Goal: Transaction & Acquisition: Purchase product/service

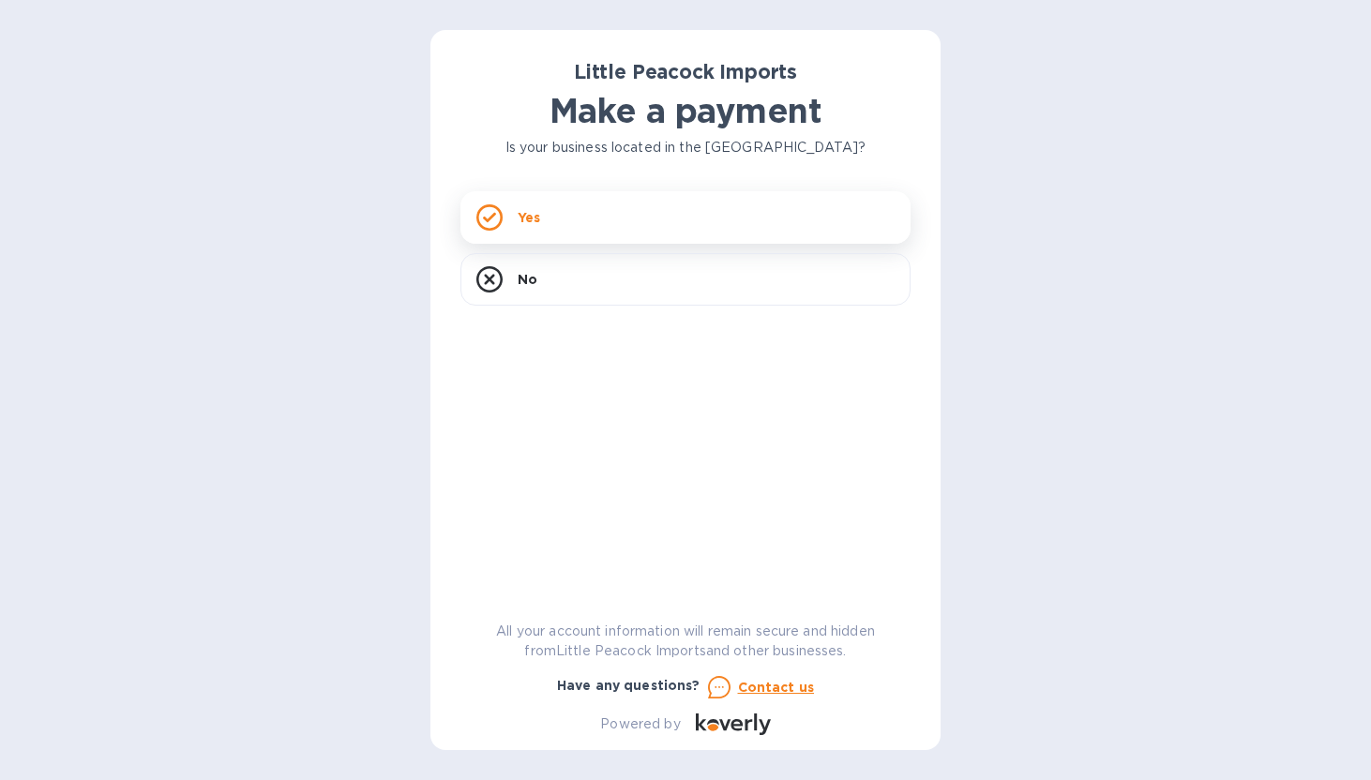
click at [589, 228] on div "Yes" at bounding box center [685, 217] width 450 height 53
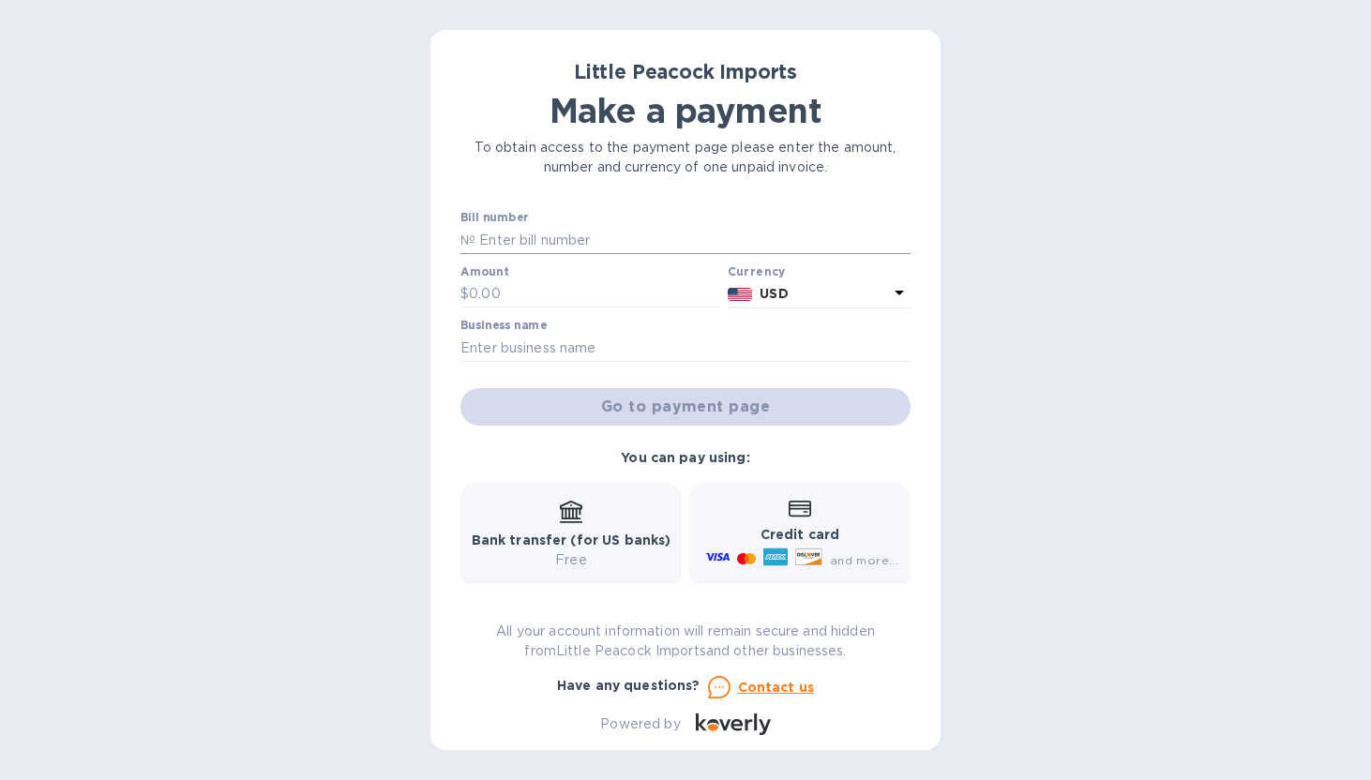
click at [545, 237] on input "text" at bounding box center [692, 240] width 435 height 28
paste input "LP2508293"
type input "LP2508293"
type input "1,324"
click at [521, 339] on input "text" at bounding box center [685, 348] width 450 height 28
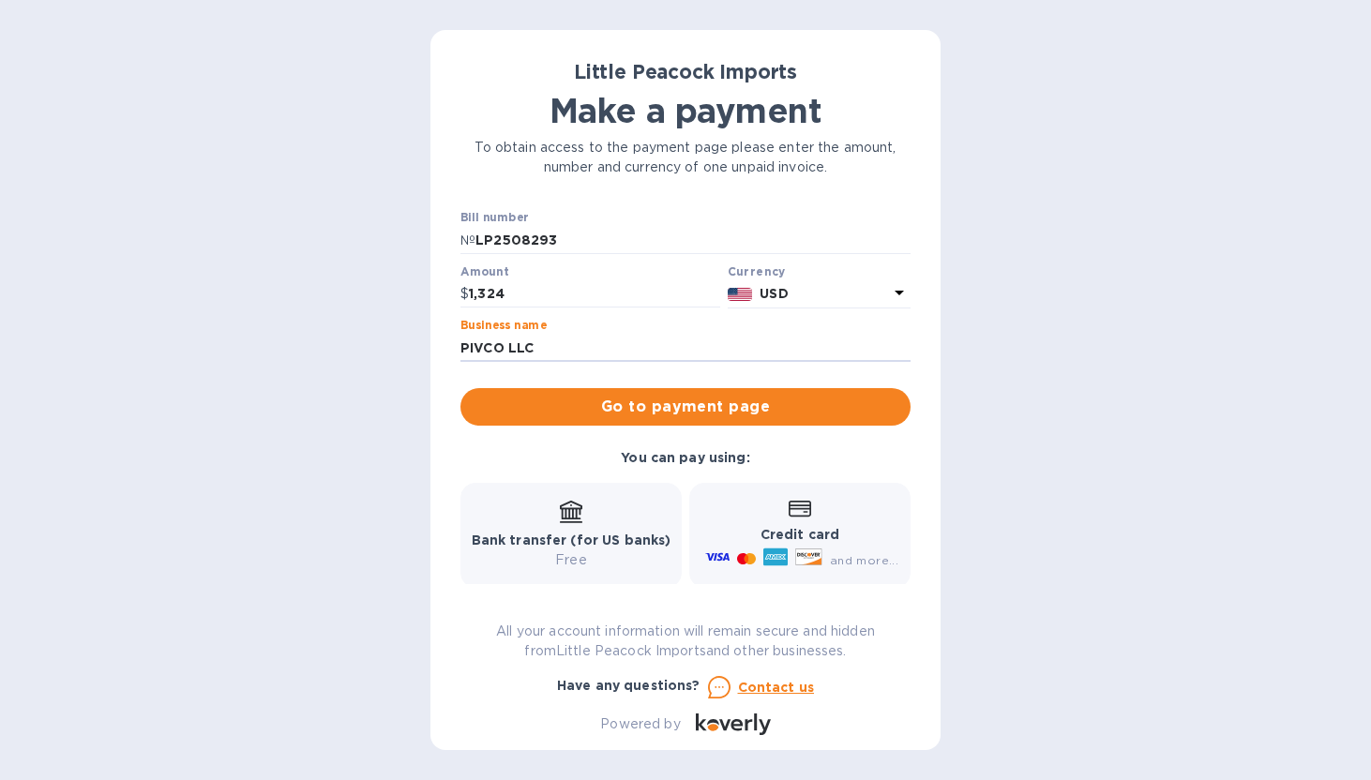
type input "PIVCO LLC"
click at [270, 499] on div "Little Peacock Imports Make a payment To obtain access to the payment page plea…" at bounding box center [685, 390] width 1371 height 780
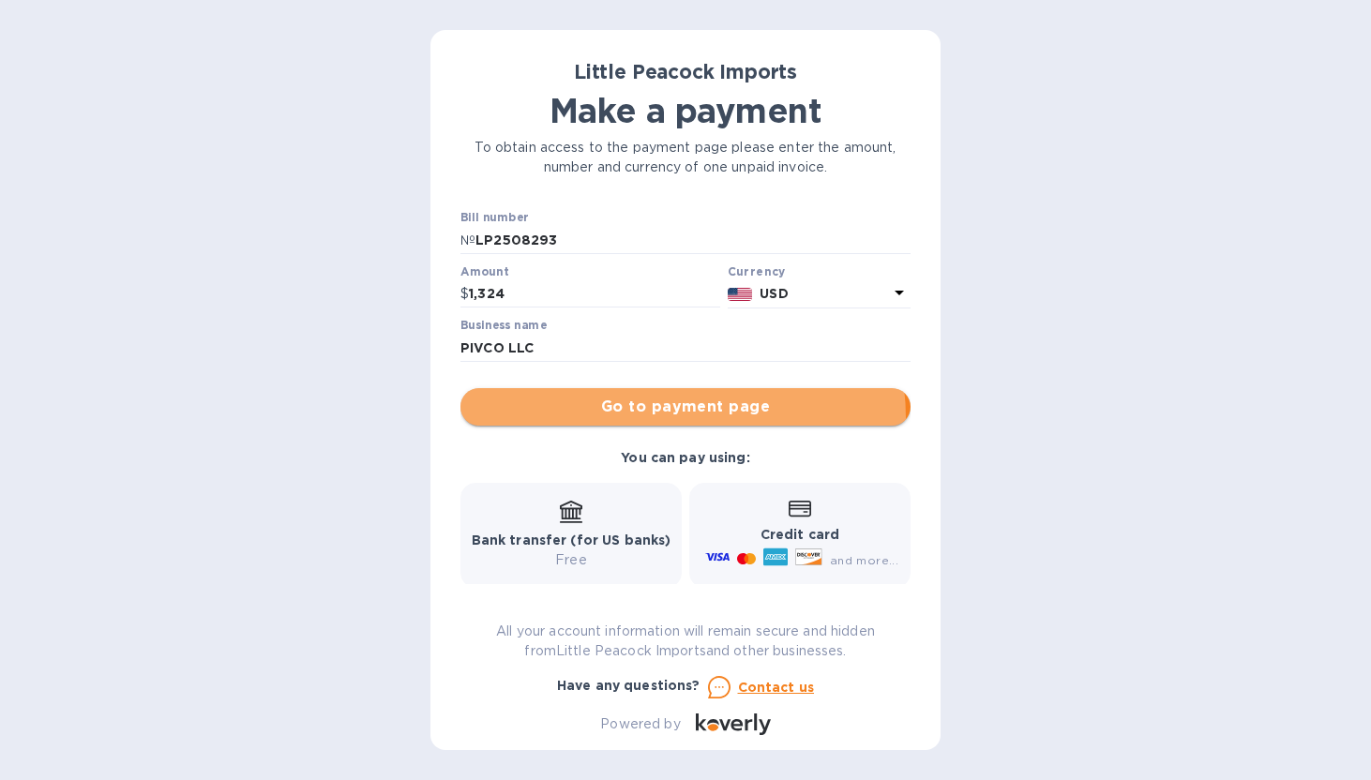
click at [663, 418] on button "Go to payment page" at bounding box center [685, 407] width 450 height 38
